Goal: Register for event/course

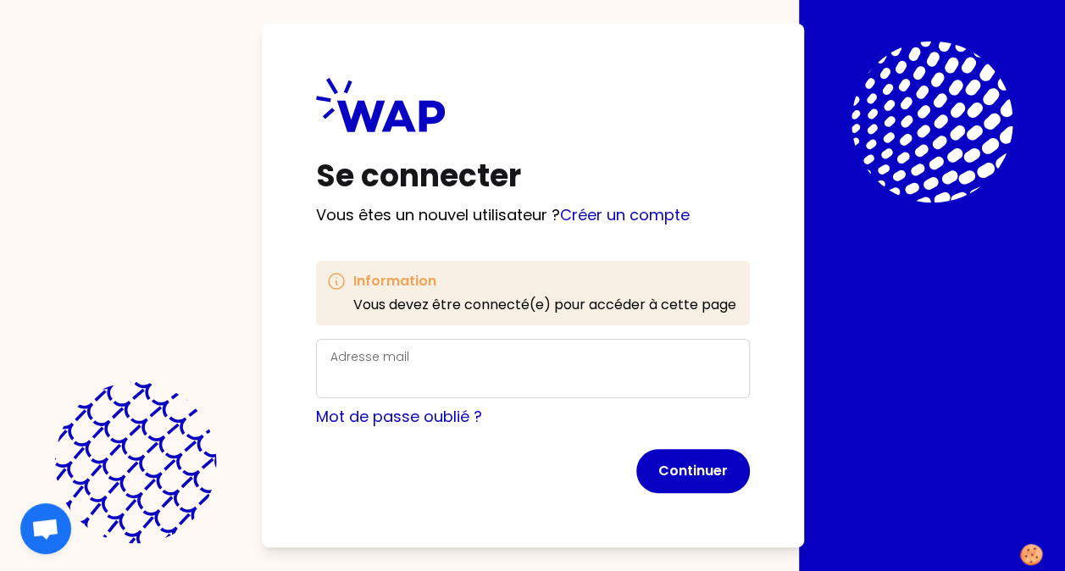
click at [440, 350] on div "Adresse mail" at bounding box center [532, 368] width 405 height 44
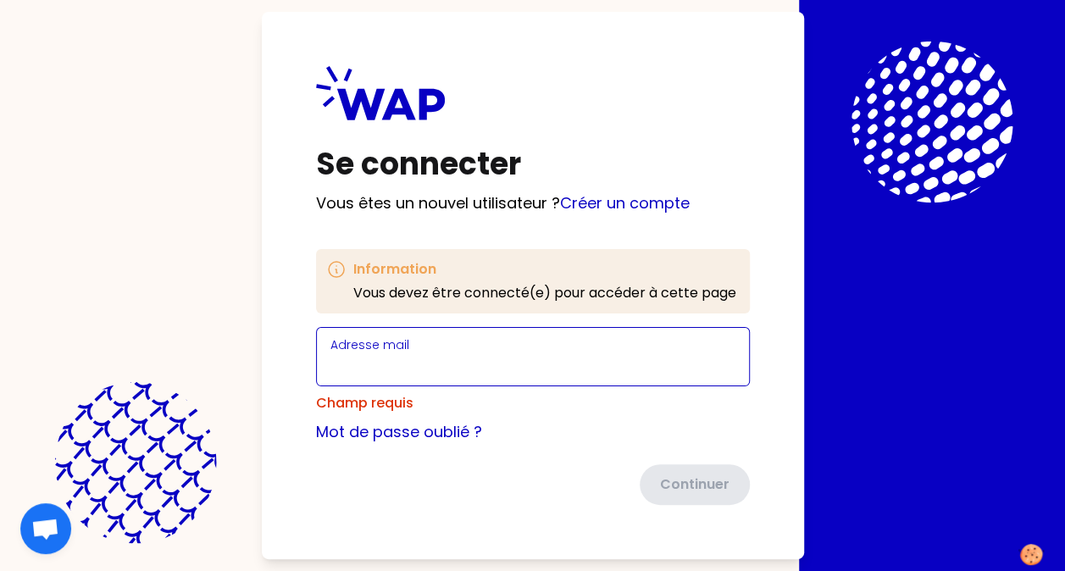
paste input "[EMAIL_ADDRESS][DOMAIN_NAME]"
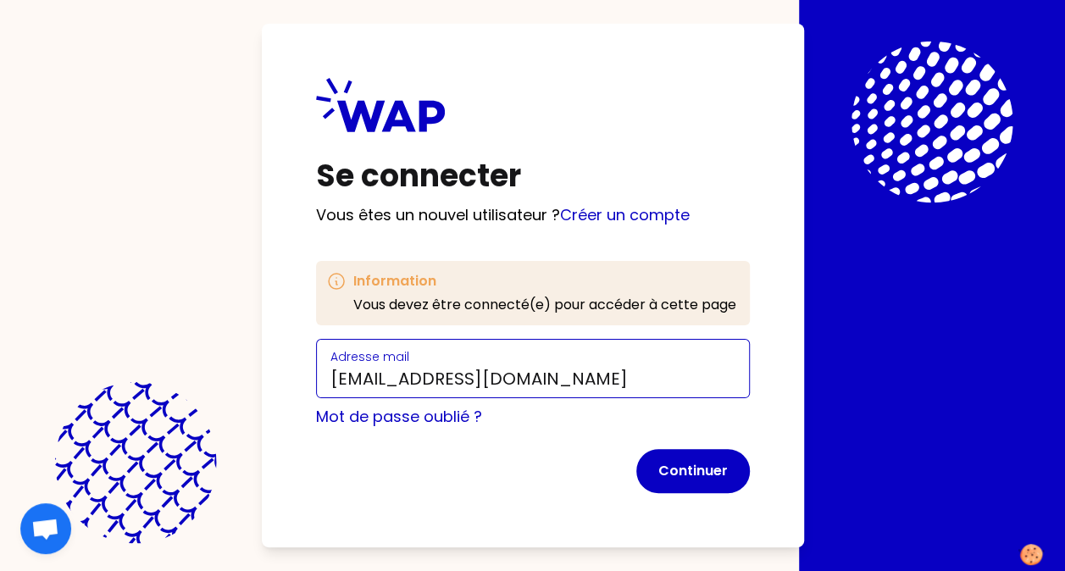
type input "[EMAIL_ADDRESS][DOMAIN_NAME]"
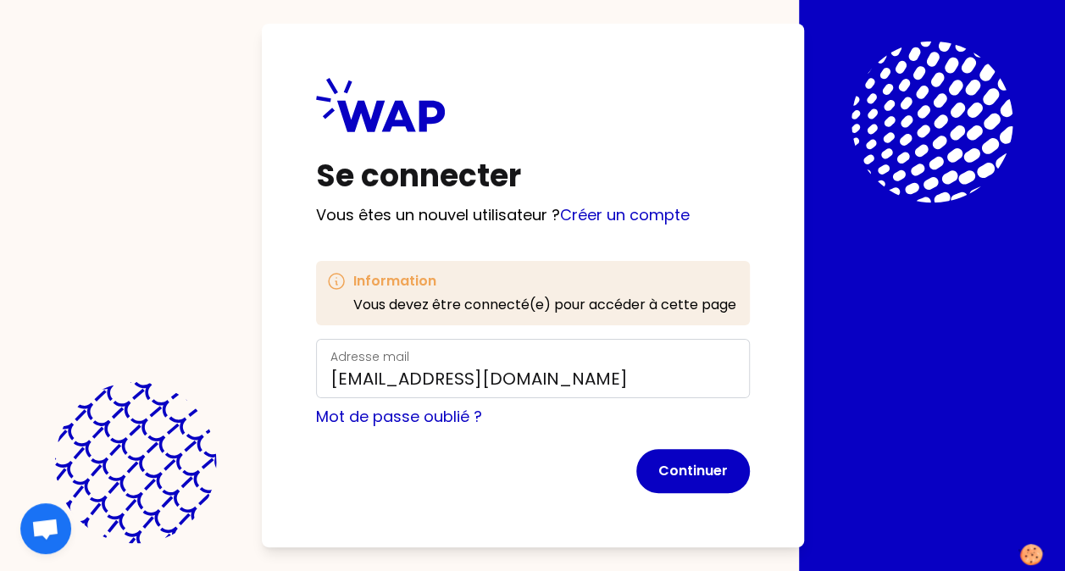
click at [302, 473] on div "Se connecter Vous êtes un nouvel utilisateur ? Créer un compte Information Vous…" at bounding box center [533, 285] width 542 height 523
click at [667, 462] on button "Continuer" at bounding box center [692, 471] width 113 height 44
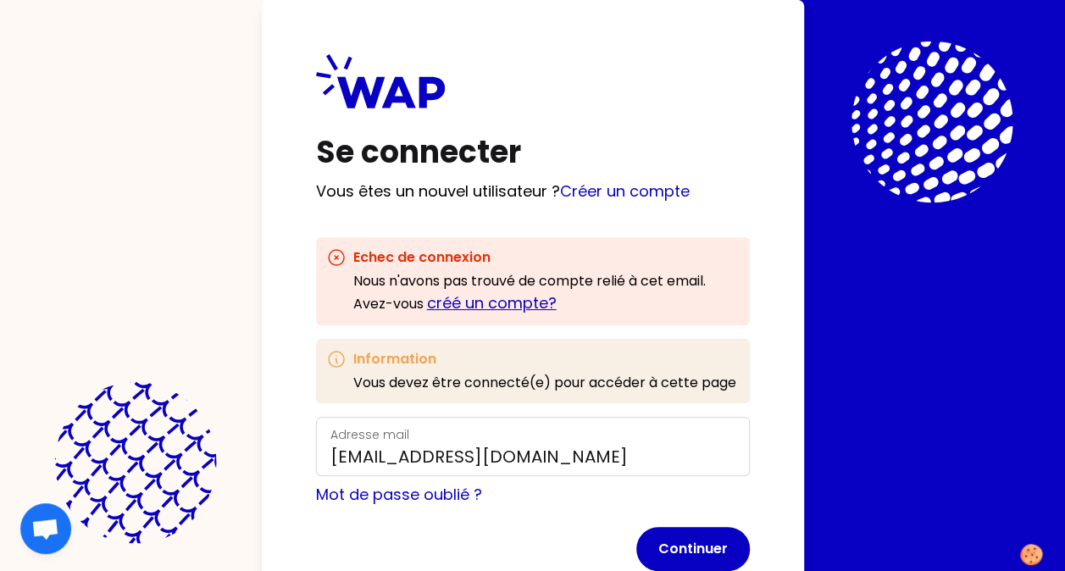
click at [523, 307] on link "créé un compte?" at bounding box center [492, 302] width 130 height 21
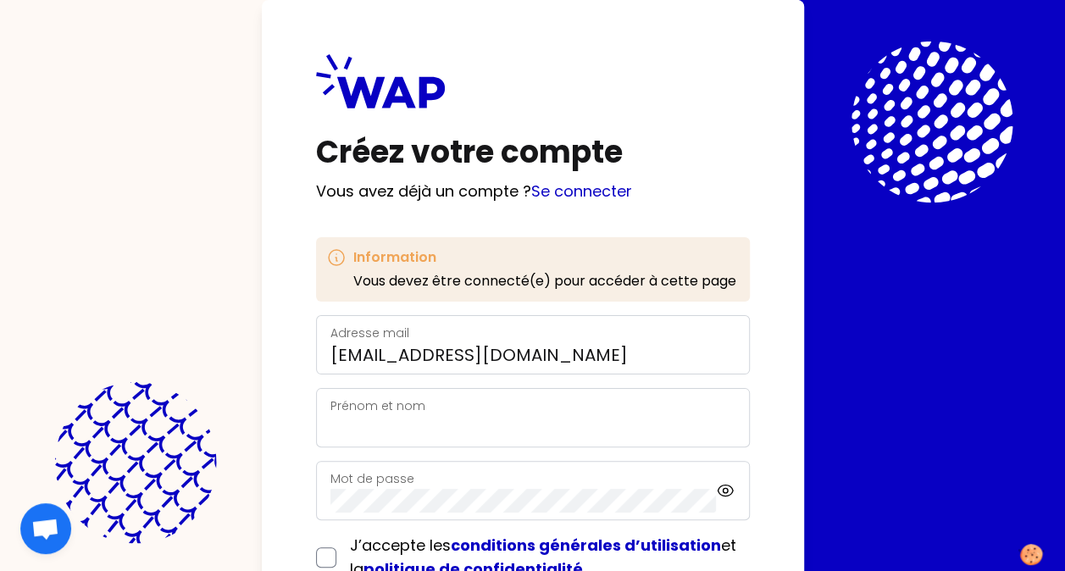
scroll to position [85, 0]
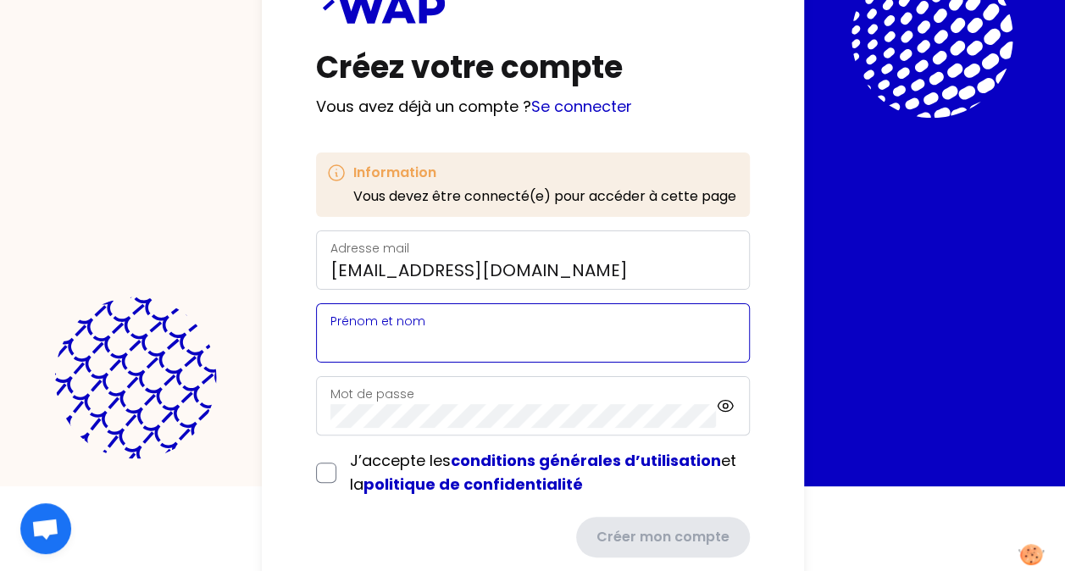
click at [485, 340] on input "Prénom et nom" at bounding box center [532, 343] width 405 height 24
type input "[PERSON_NAME]"
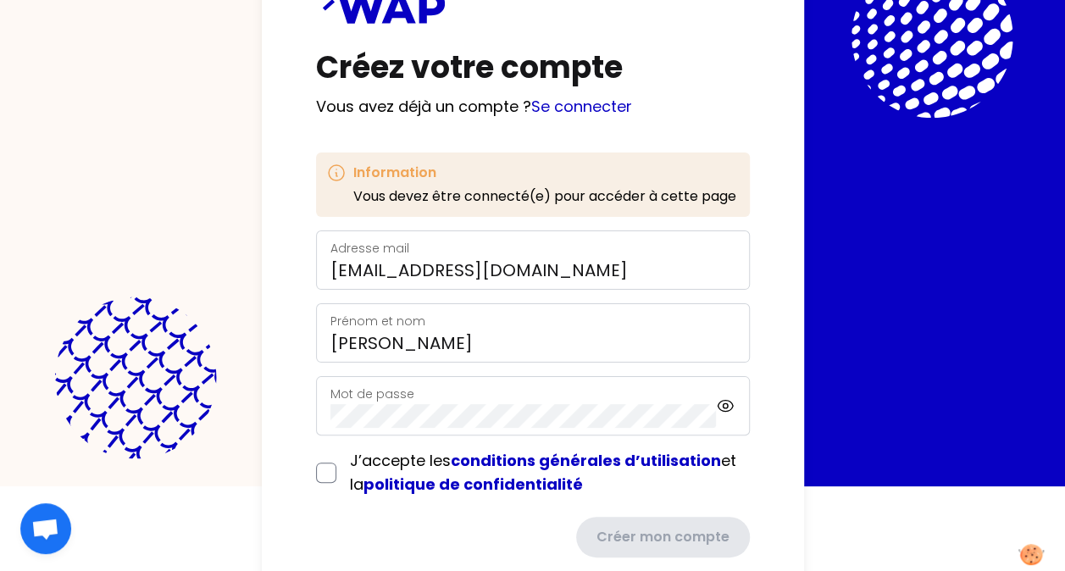
click at [305, 456] on div "Créez votre compte Vous avez déjà un compte ? Se connecter Information Vous dev…" at bounding box center [533, 263] width 542 height 696
click at [318, 469] on input "checkbox" at bounding box center [326, 472] width 20 height 20
checkbox input "true"
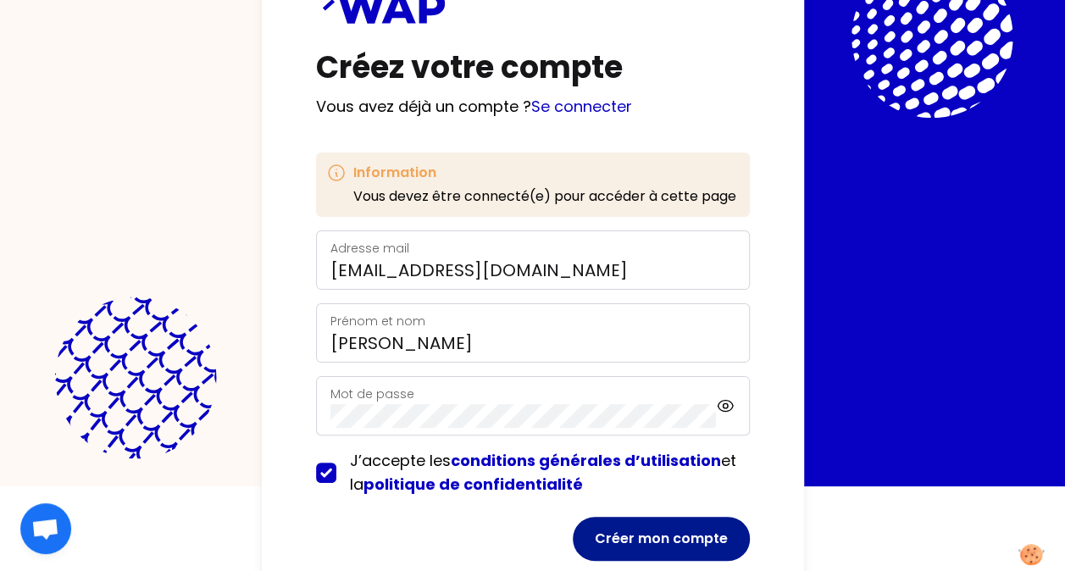
click at [684, 556] on button "Créer mon compte" at bounding box center [661, 539] width 177 height 44
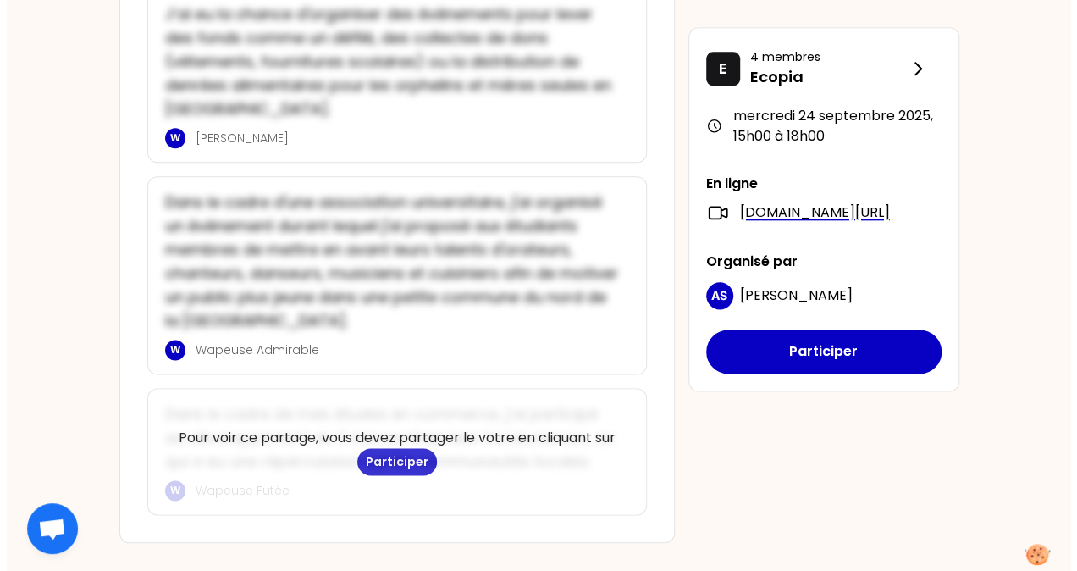
scroll to position [923, 0]
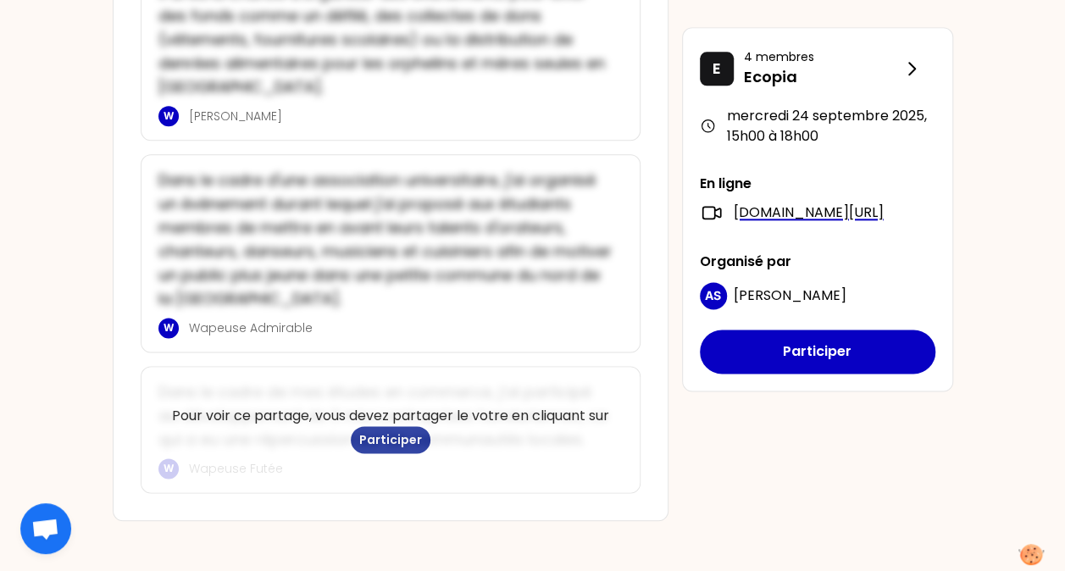
click at [391, 433] on button "Participer" at bounding box center [391, 439] width 80 height 27
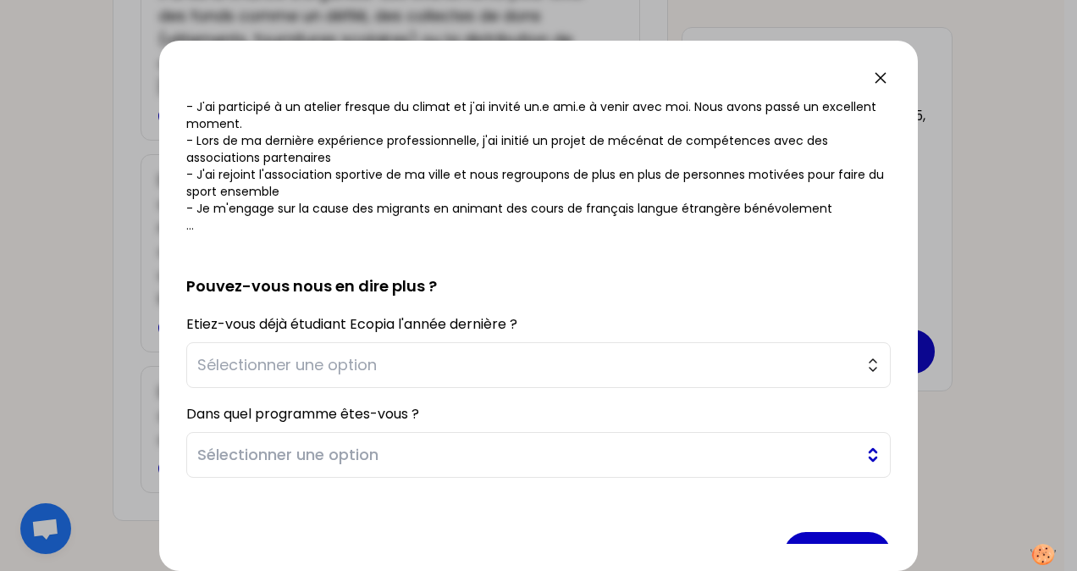
scroll to position [296, 0]
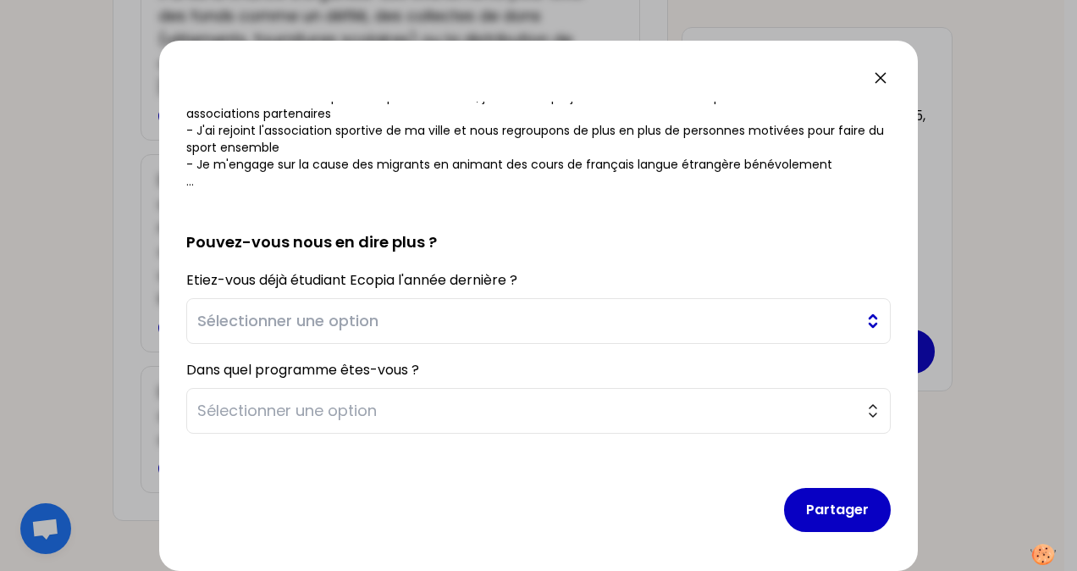
click at [429, 324] on span "Sélectionner une option" at bounding box center [526, 321] width 659 height 24
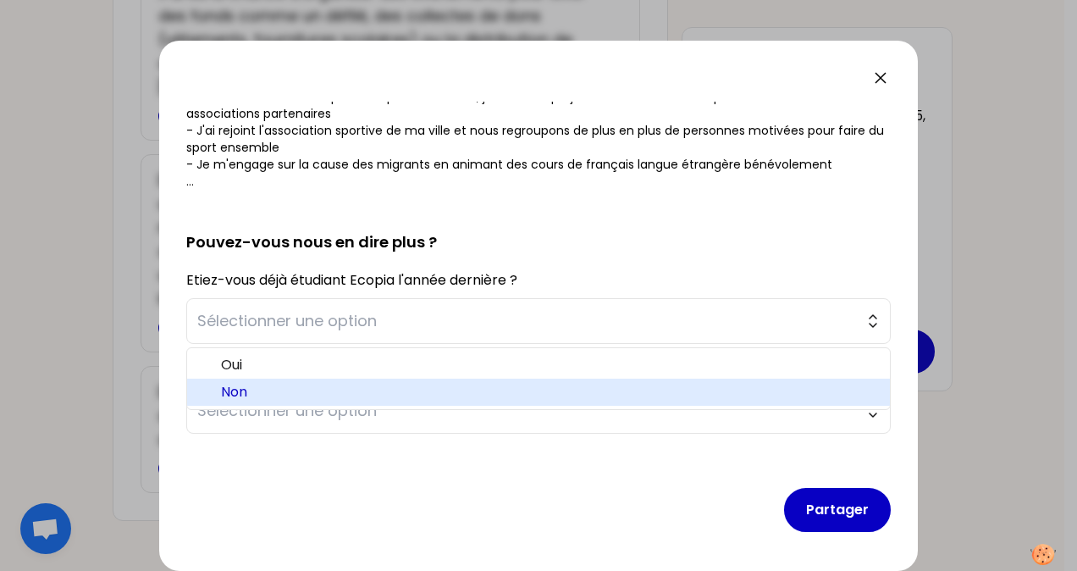
click at [243, 392] on span "Non" at bounding box center [549, 392] width 656 height 20
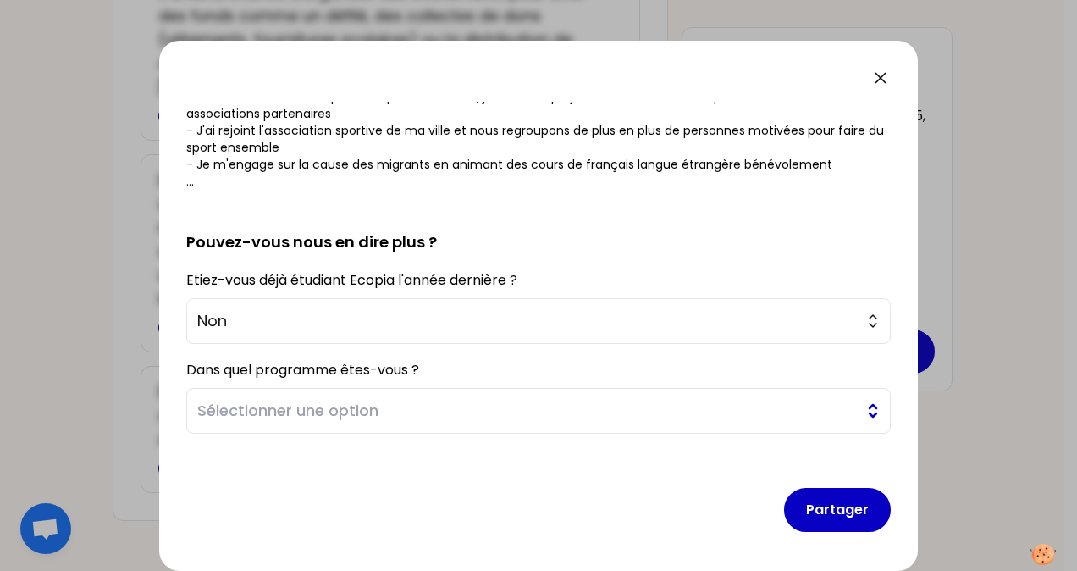
click at [305, 414] on span "Sélectionner une option" at bounding box center [526, 411] width 659 height 24
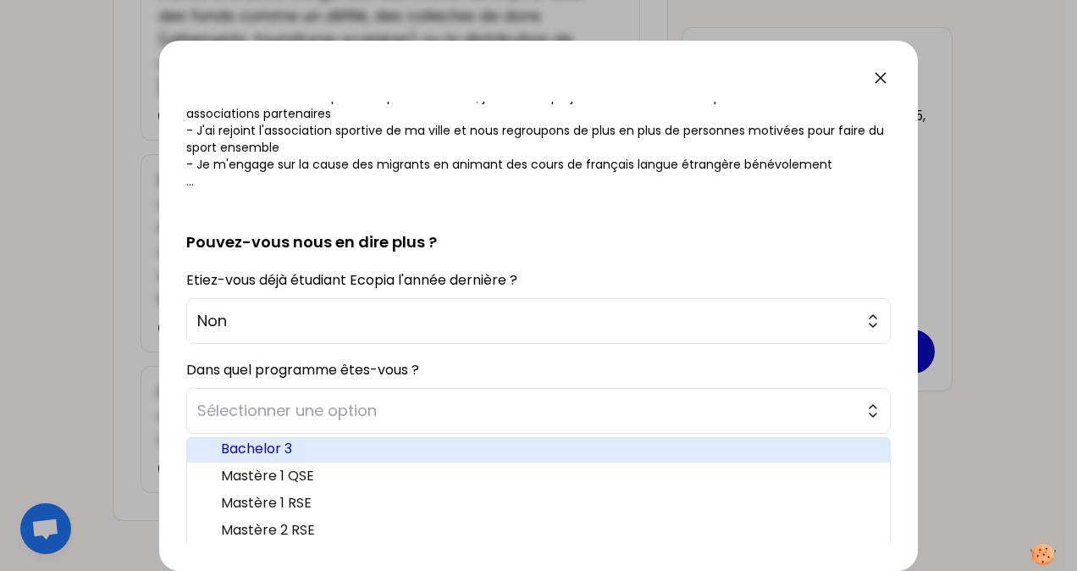
scroll to position [8, 0]
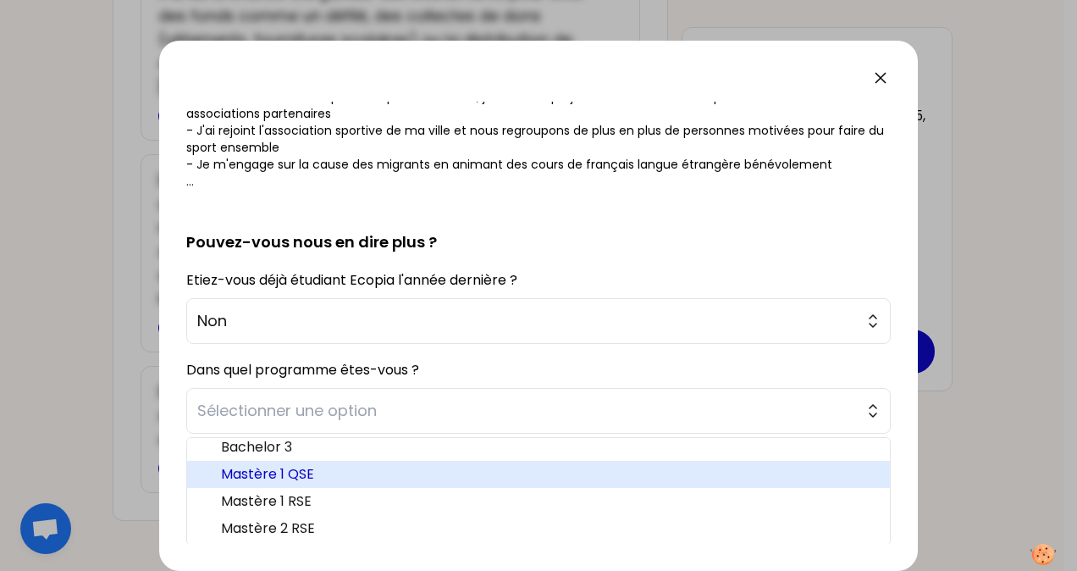
click at [289, 473] on span "Mastère 1 QSE" at bounding box center [549, 474] width 656 height 20
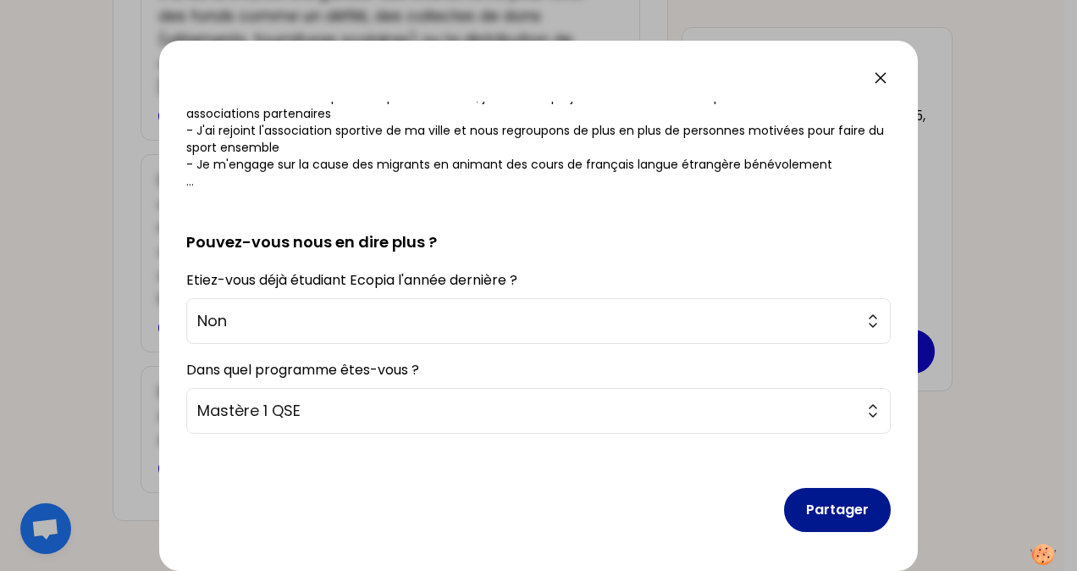
click at [814, 504] on button "Partager" at bounding box center [837, 510] width 107 height 44
click at [819, 508] on button "Partager" at bounding box center [837, 510] width 107 height 44
click at [815, 513] on button "Partager" at bounding box center [837, 510] width 107 height 44
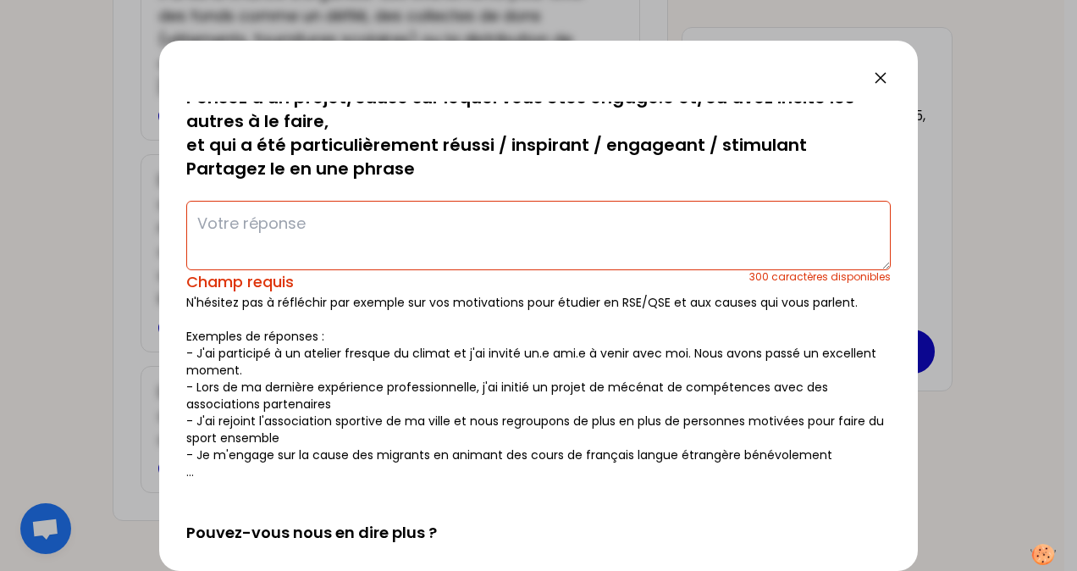
scroll to position [0, 0]
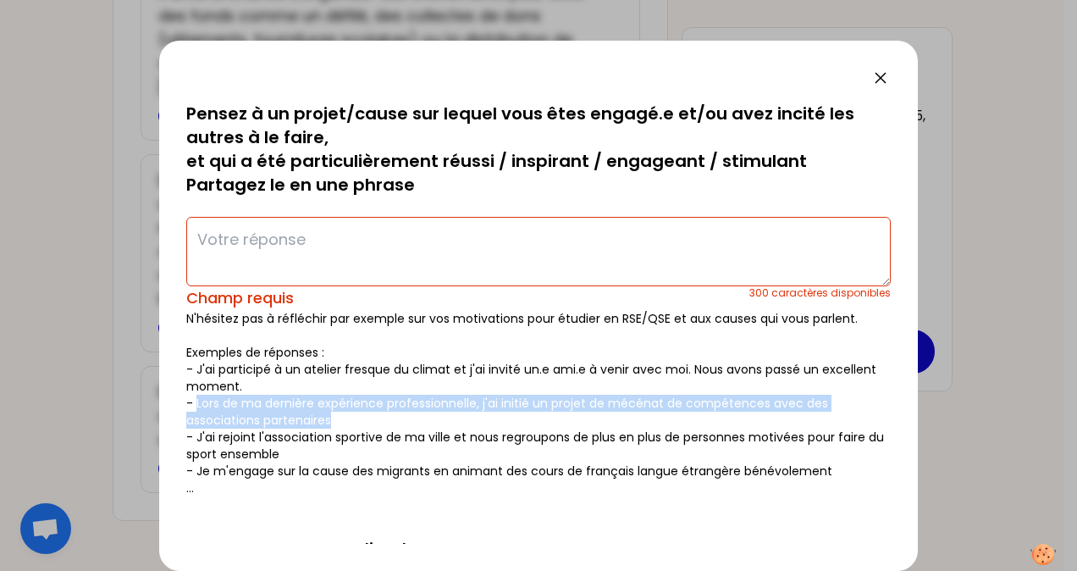
drag, startPoint x: 337, startPoint y: 418, endPoint x: 196, endPoint y: 407, distance: 141.0
click at [196, 407] on p "N'hésitez pas à réfléchir par exemple sur vos motivations pour étudier en RSE/Q…" at bounding box center [538, 403] width 705 height 186
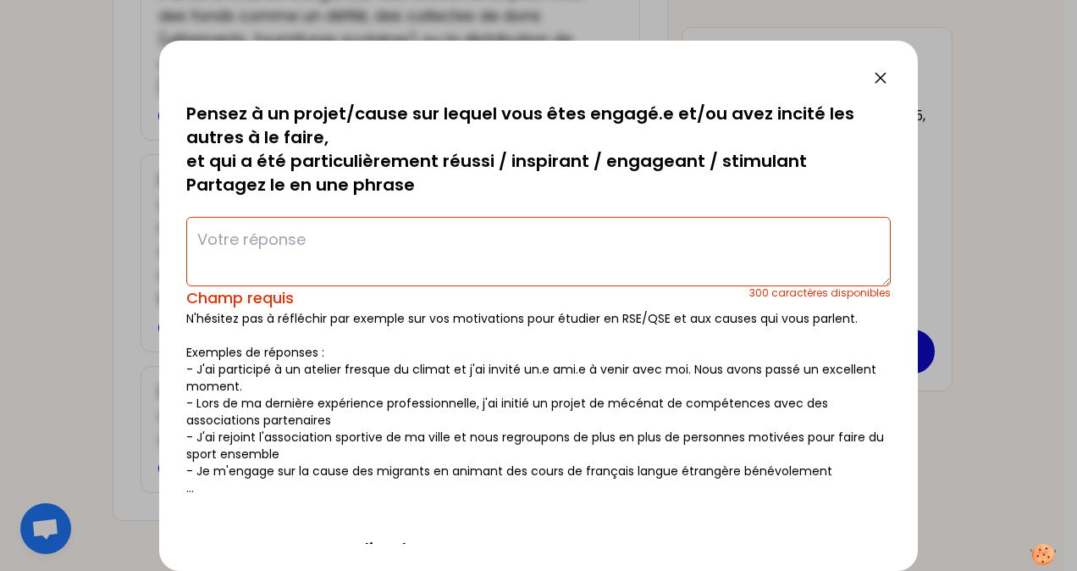
drag, startPoint x: 196, startPoint y: 407, endPoint x: 300, endPoint y: 252, distance: 186.3
click at [300, 252] on textarea at bounding box center [538, 251] width 705 height 69
paste textarea "[EMAIL_ADDRESS][DOMAIN_NAME]"
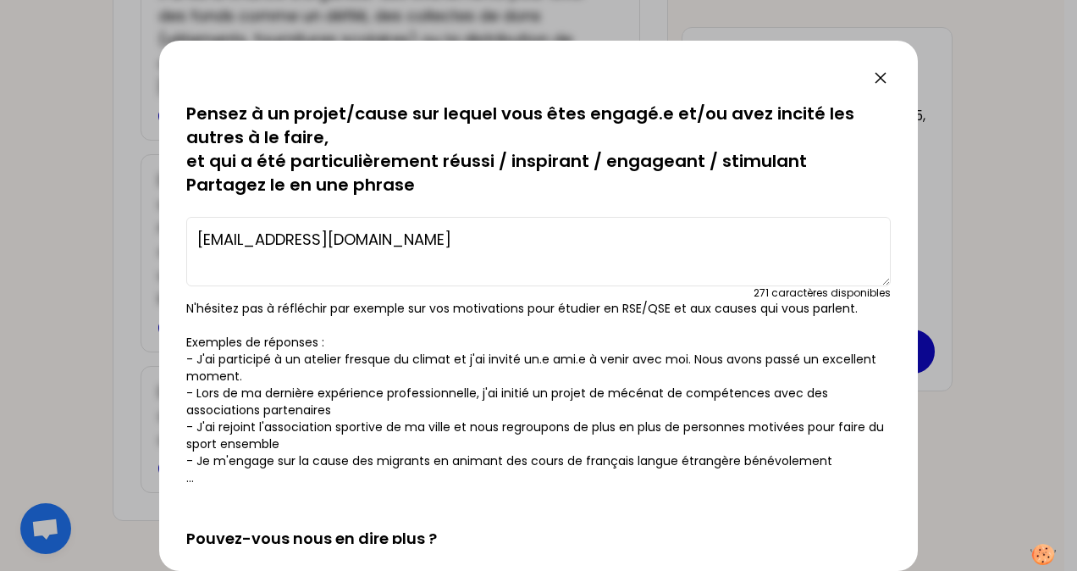
click at [305, 427] on p "N'hésitez pas à réfléchir par exemple sur vos motivations pour étudier en RSE/Q…" at bounding box center [538, 393] width 705 height 186
click at [462, 254] on textarea "[EMAIL_ADDRESS][DOMAIN_NAME]" at bounding box center [538, 251] width 705 height 69
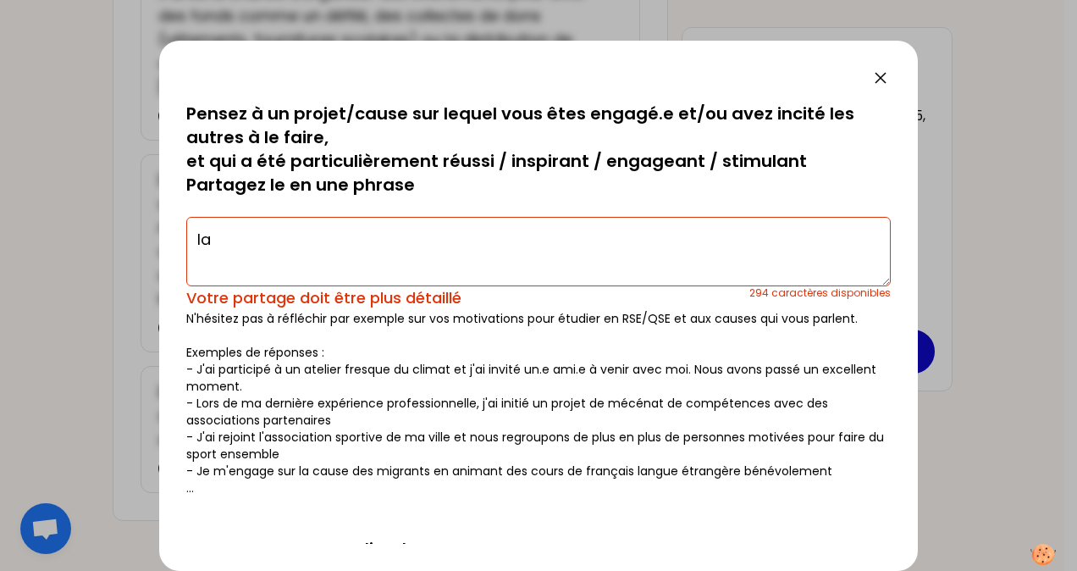
type textarea "l"
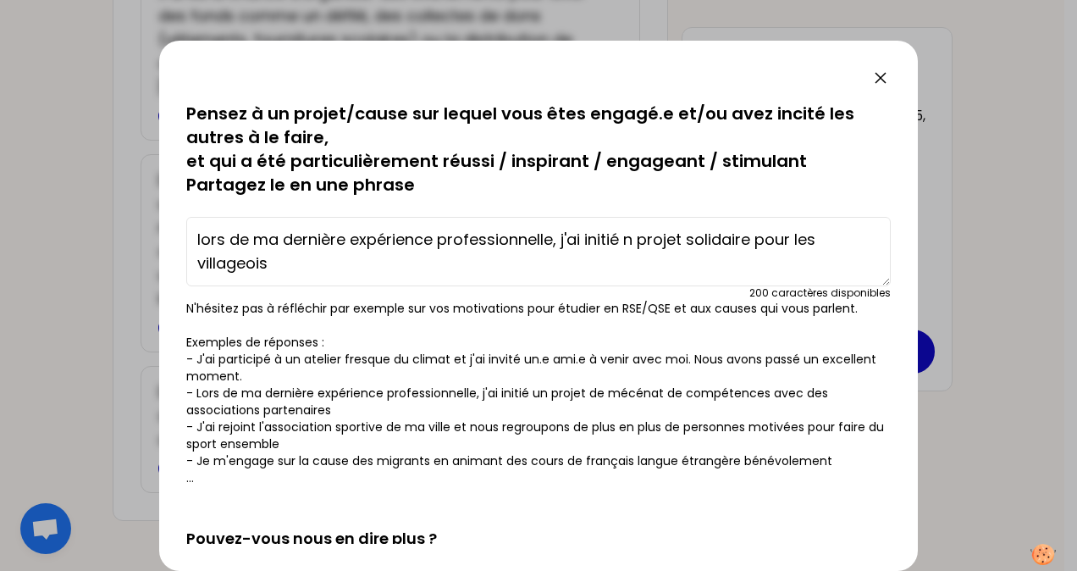
click at [622, 240] on textarea "lors de ma dernière expérience professionnelle, j'ai initié n projet solidaire …" at bounding box center [538, 251] width 705 height 69
click at [325, 251] on textarea "lors de ma dernière expérience professionnelle, j'ai initié un projet solidaire…" at bounding box center [538, 251] width 705 height 69
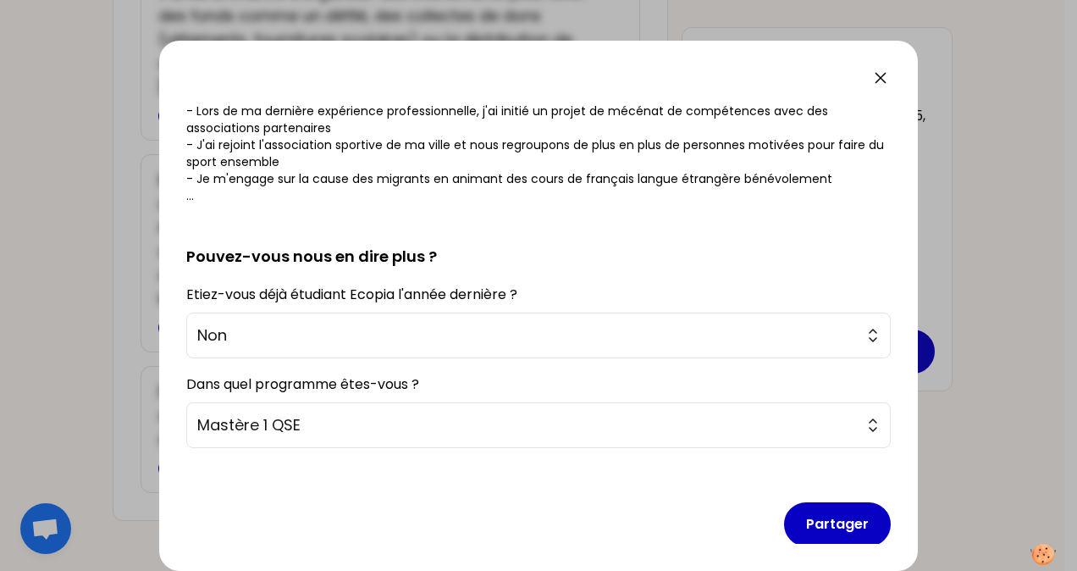
scroll to position [296, 0]
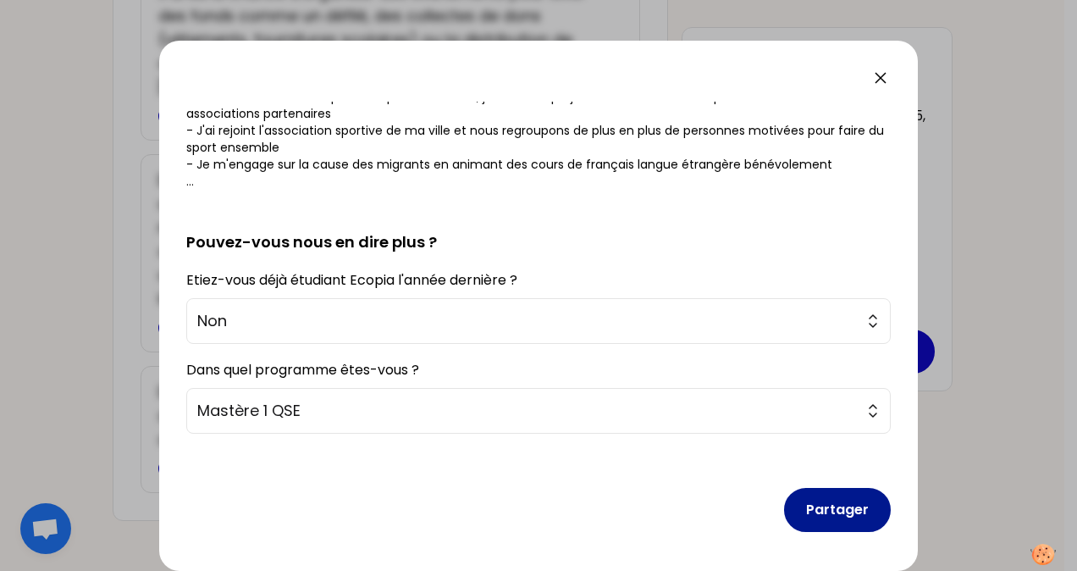
type textarea "lors de ma dernière expérience professionnelle, j'ai initié un projet solidaire…"
click at [830, 508] on button "Partager" at bounding box center [837, 510] width 107 height 44
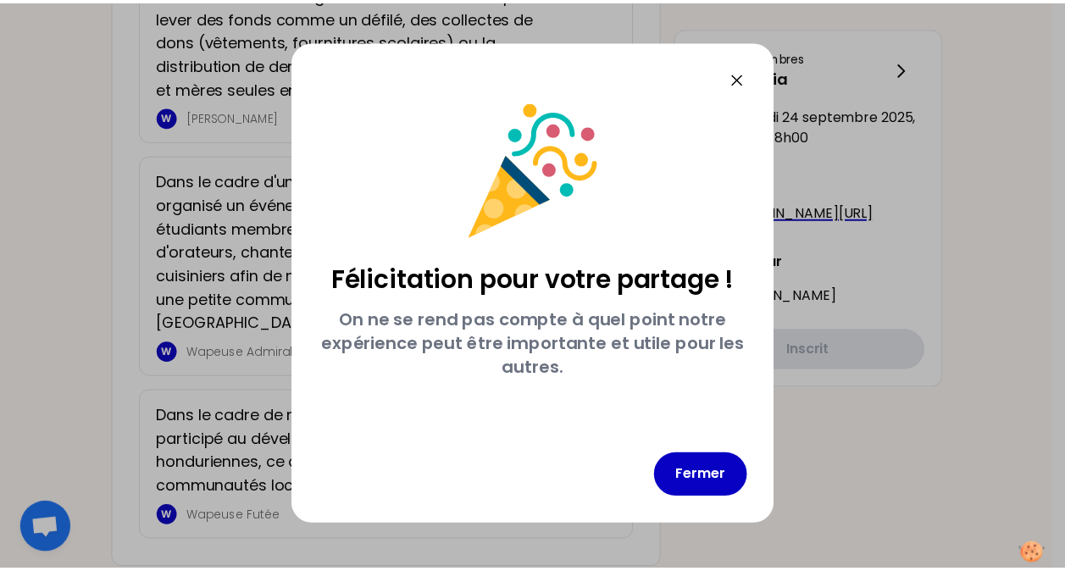
scroll to position [0, 0]
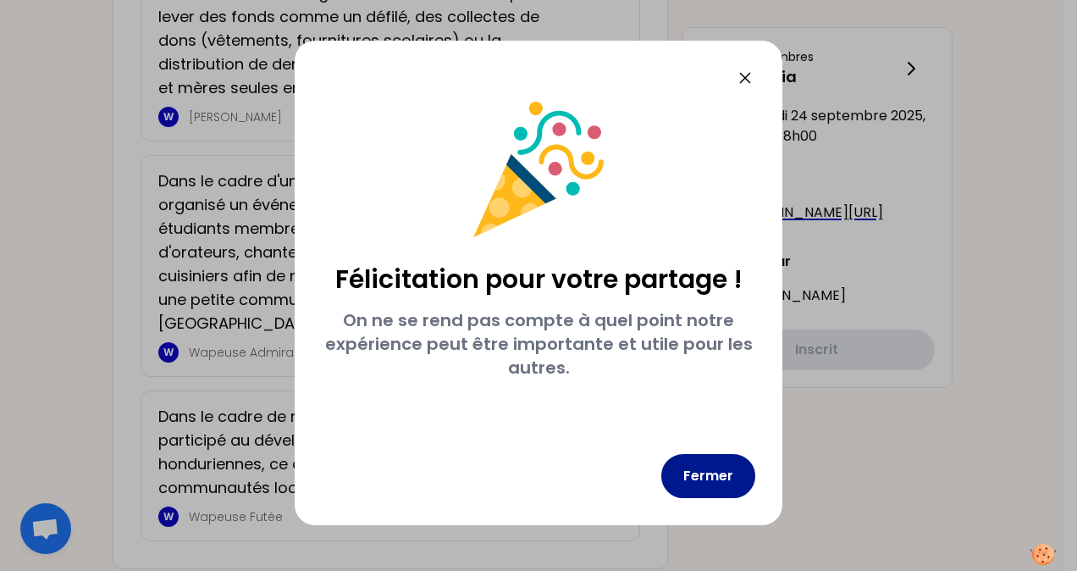
click at [723, 477] on button "Fermer" at bounding box center [708, 476] width 94 height 44
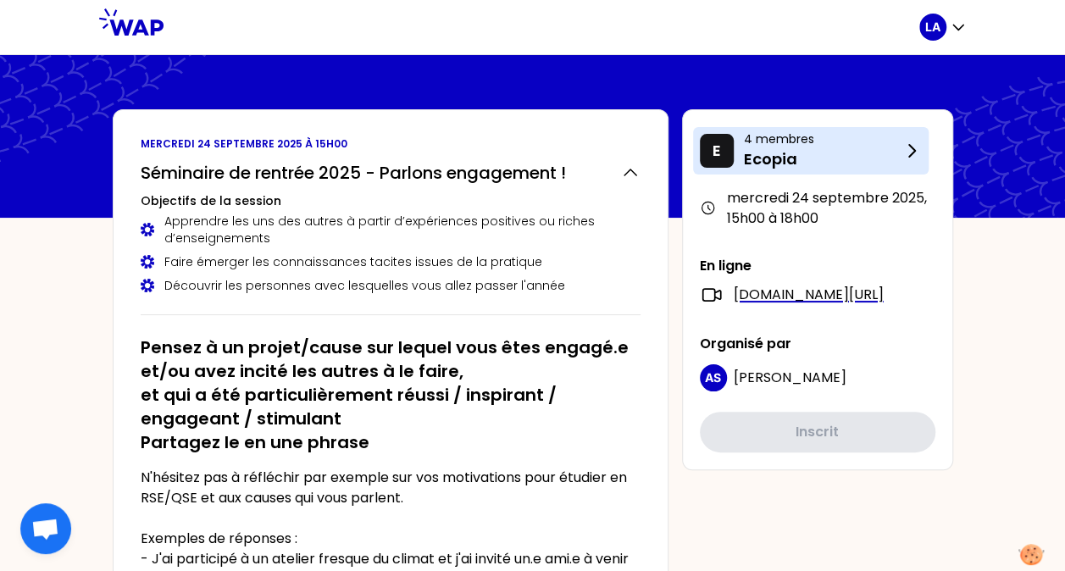
click at [781, 144] on p "4 membres" at bounding box center [823, 138] width 158 height 17
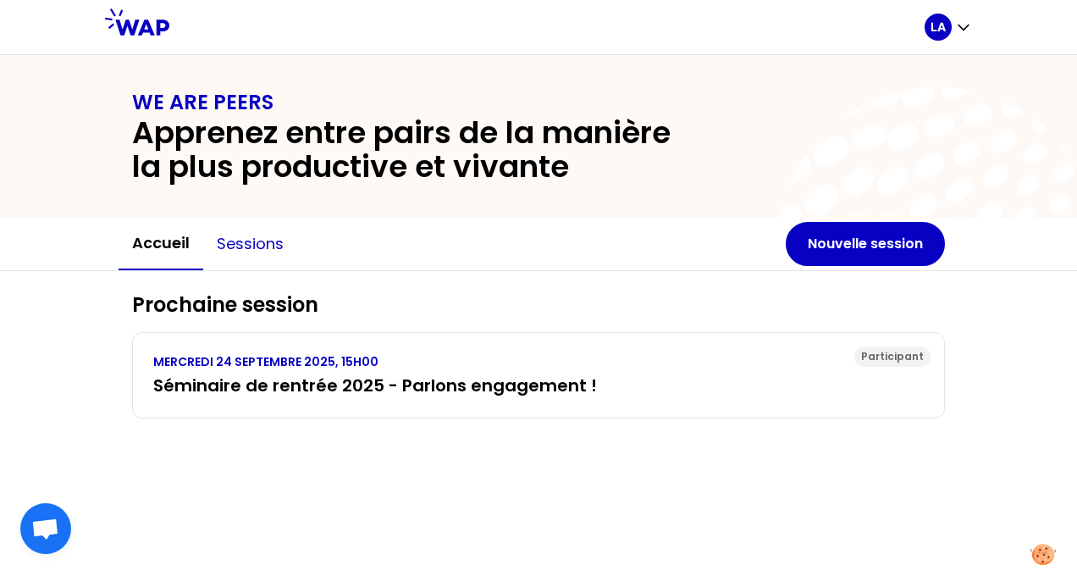
click at [252, 252] on button "Sessions" at bounding box center [250, 244] width 94 height 51
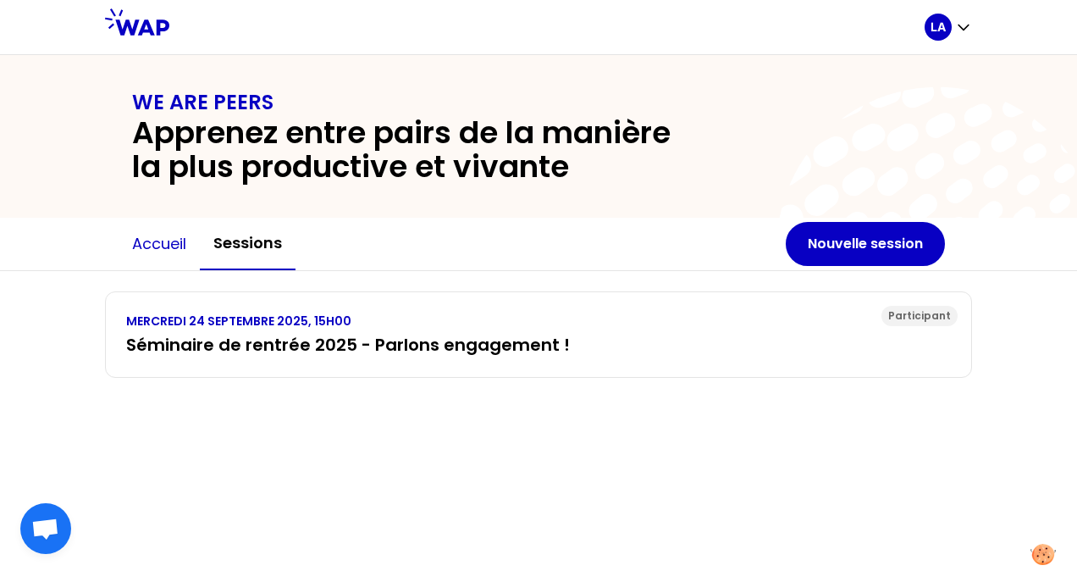
click at [178, 248] on button "Accueil" at bounding box center [159, 244] width 81 height 51
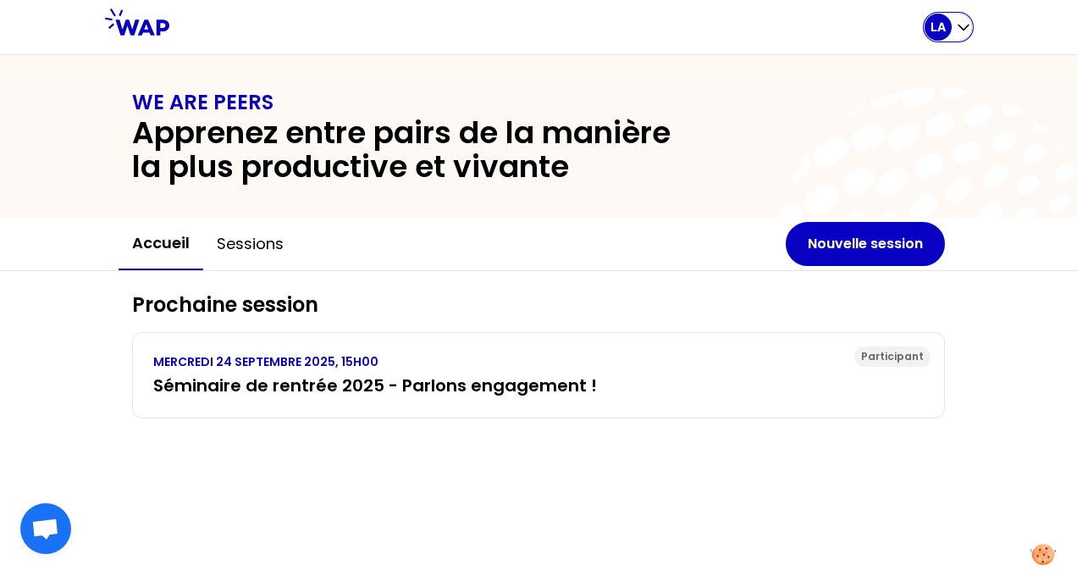
click at [947, 31] on div "LA" at bounding box center [938, 27] width 27 height 27
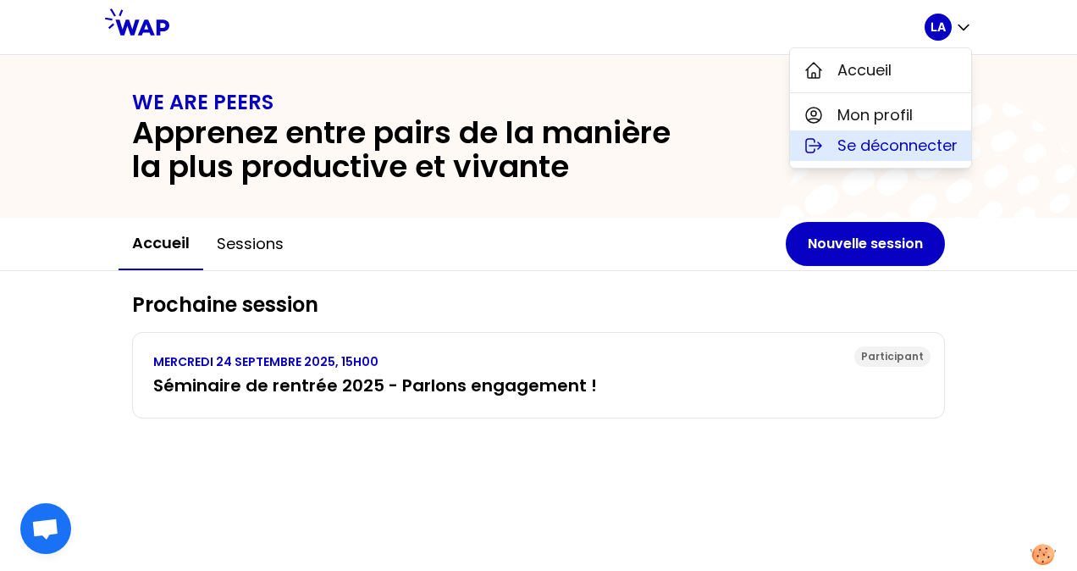
click at [879, 139] on span "Se déconnecter" at bounding box center [898, 146] width 120 height 24
